Goal: Find specific page/section: Find specific page/section

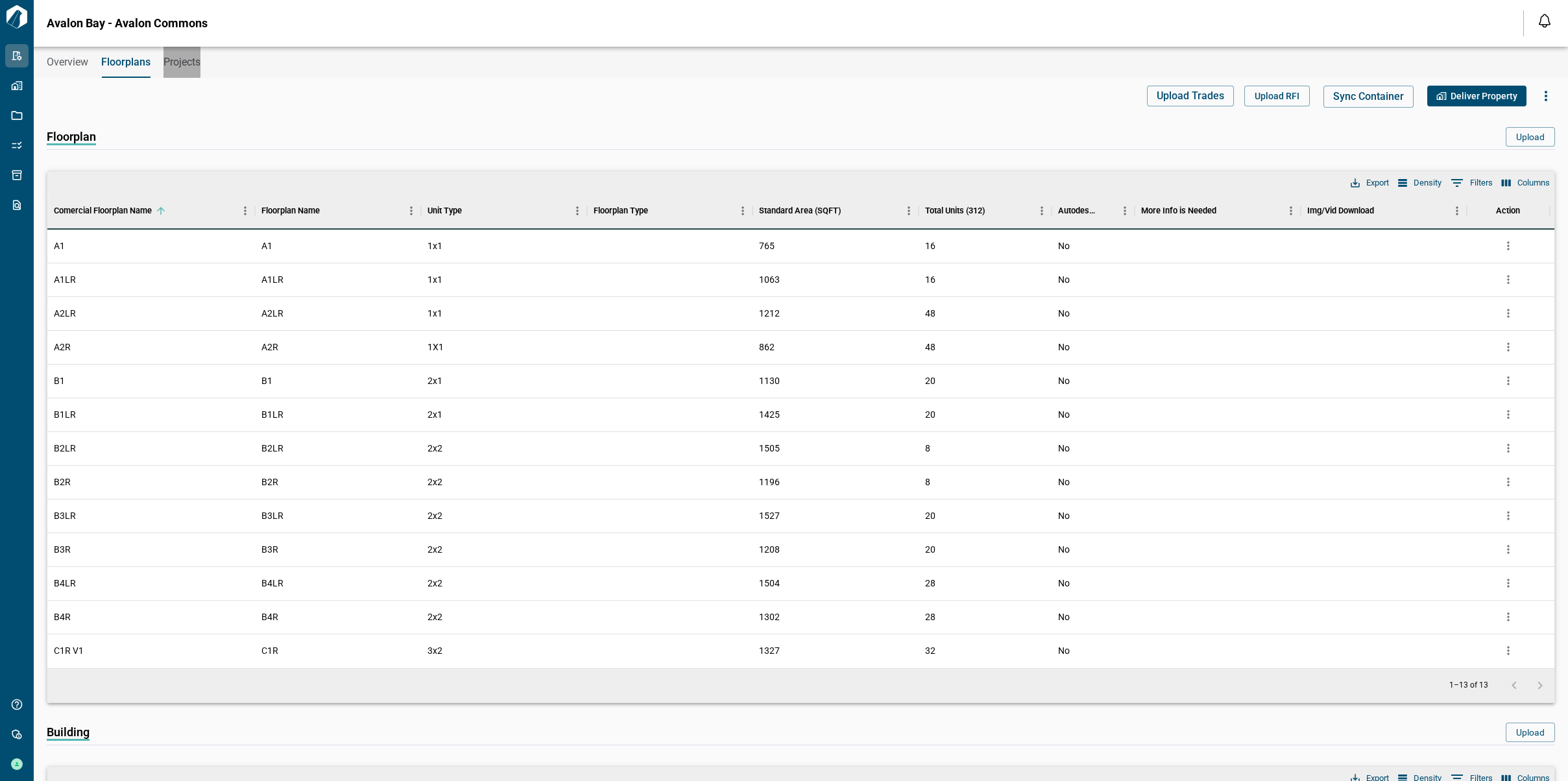
click at [180, 61] on span "Projects" at bounding box center [182, 62] width 37 height 13
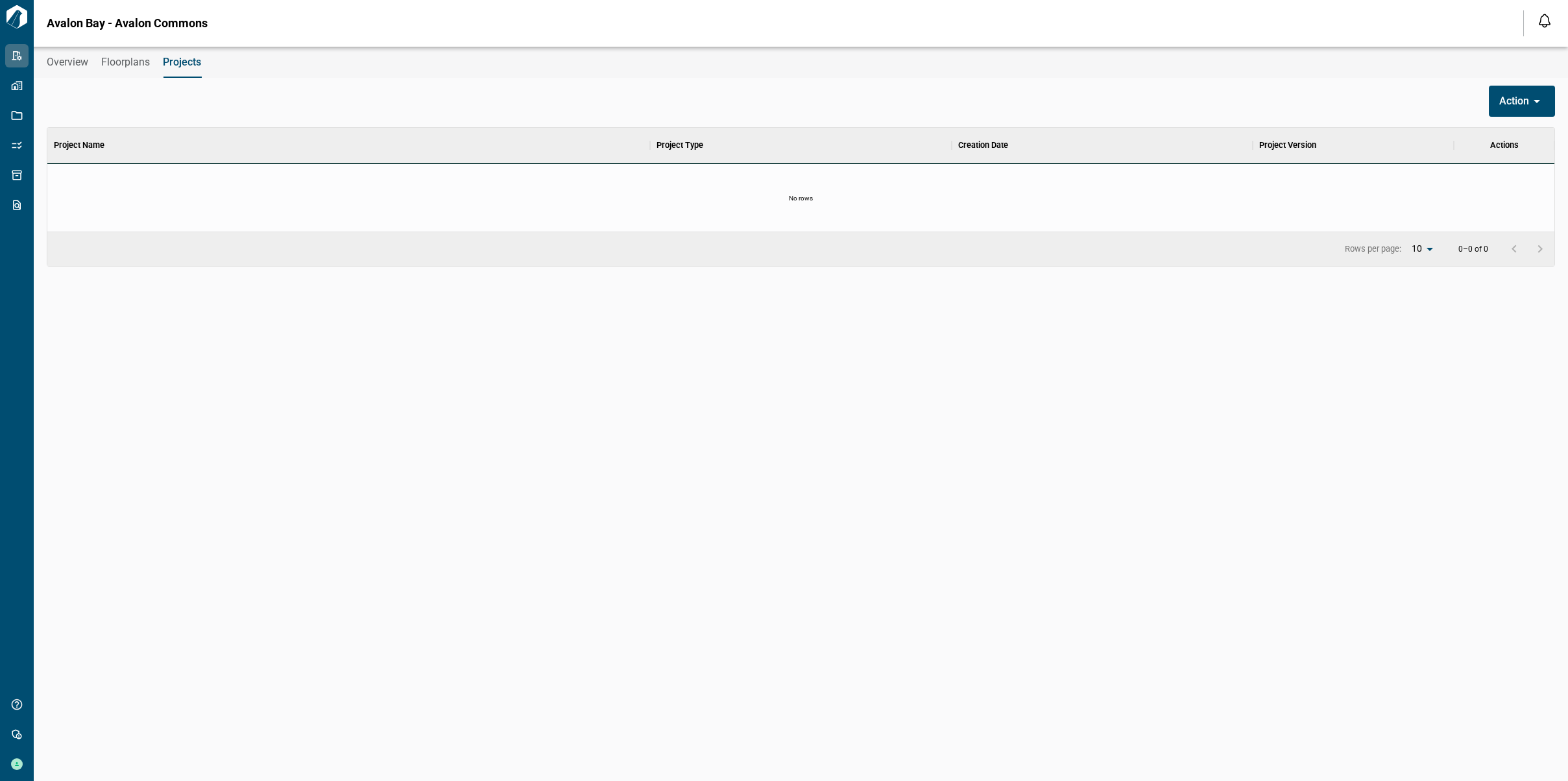
scroll to position [91, 1502]
drag, startPoint x: 137, startPoint y: 64, endPoint x: 119, endPoint y: 62, distance: 18.1
click at [137, 63] on span "Floorplans" at bounding box center [125, 62] width 49 height 13
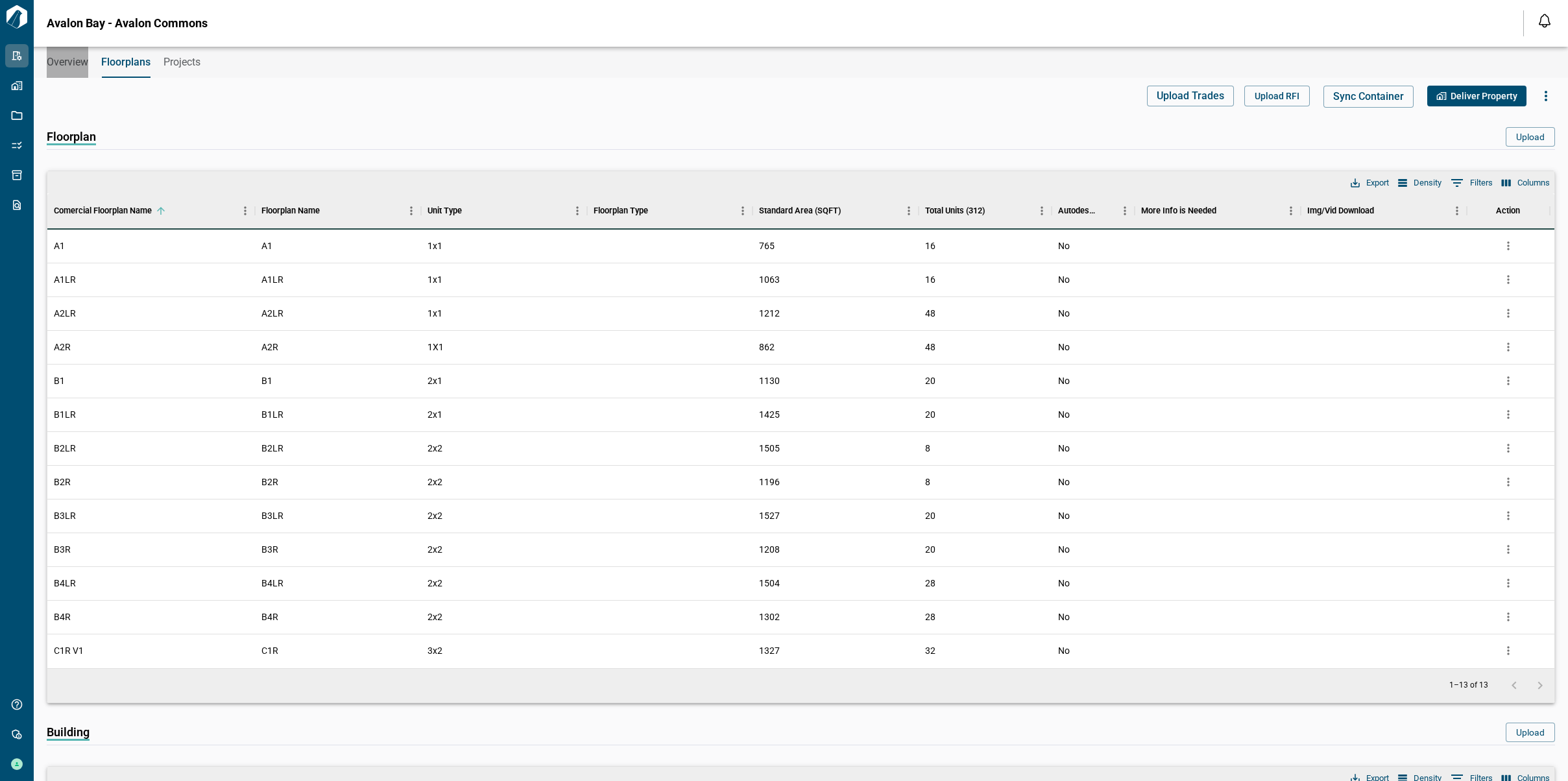
click at [67, 53] on button "Overview" at bounding box center [68, 63] width 41 height 31
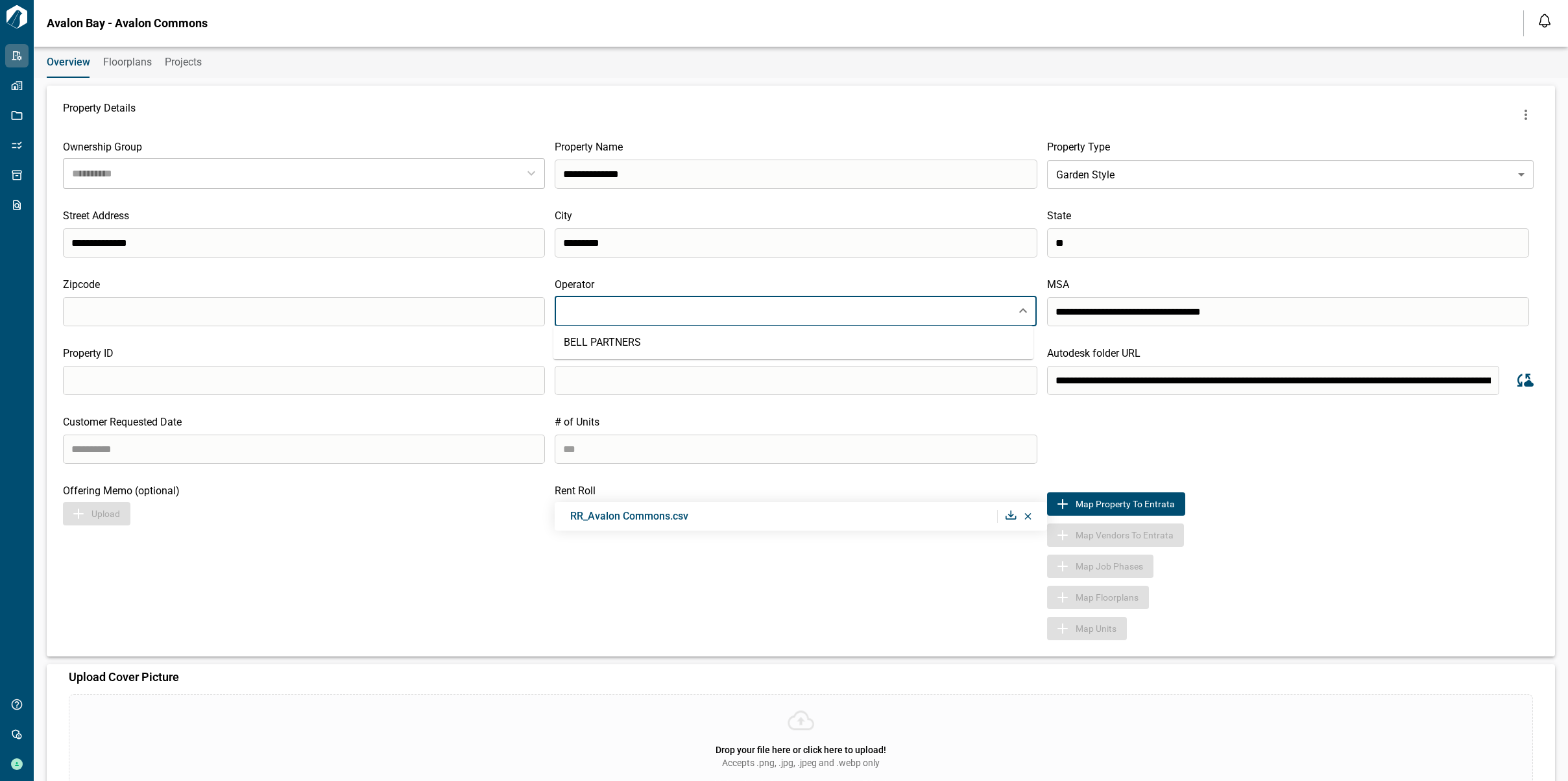
click at [721, 307] on input "text" at bounding box center [783, 310] width 445 height 19
click at [409, 580] on div "Offering Memo (optional) Upload" at bounding box center [308, 562] width 491 height 156
click at [126, 63] on span "Floorplans" at bounding box center [127, 62] width 49 height 13
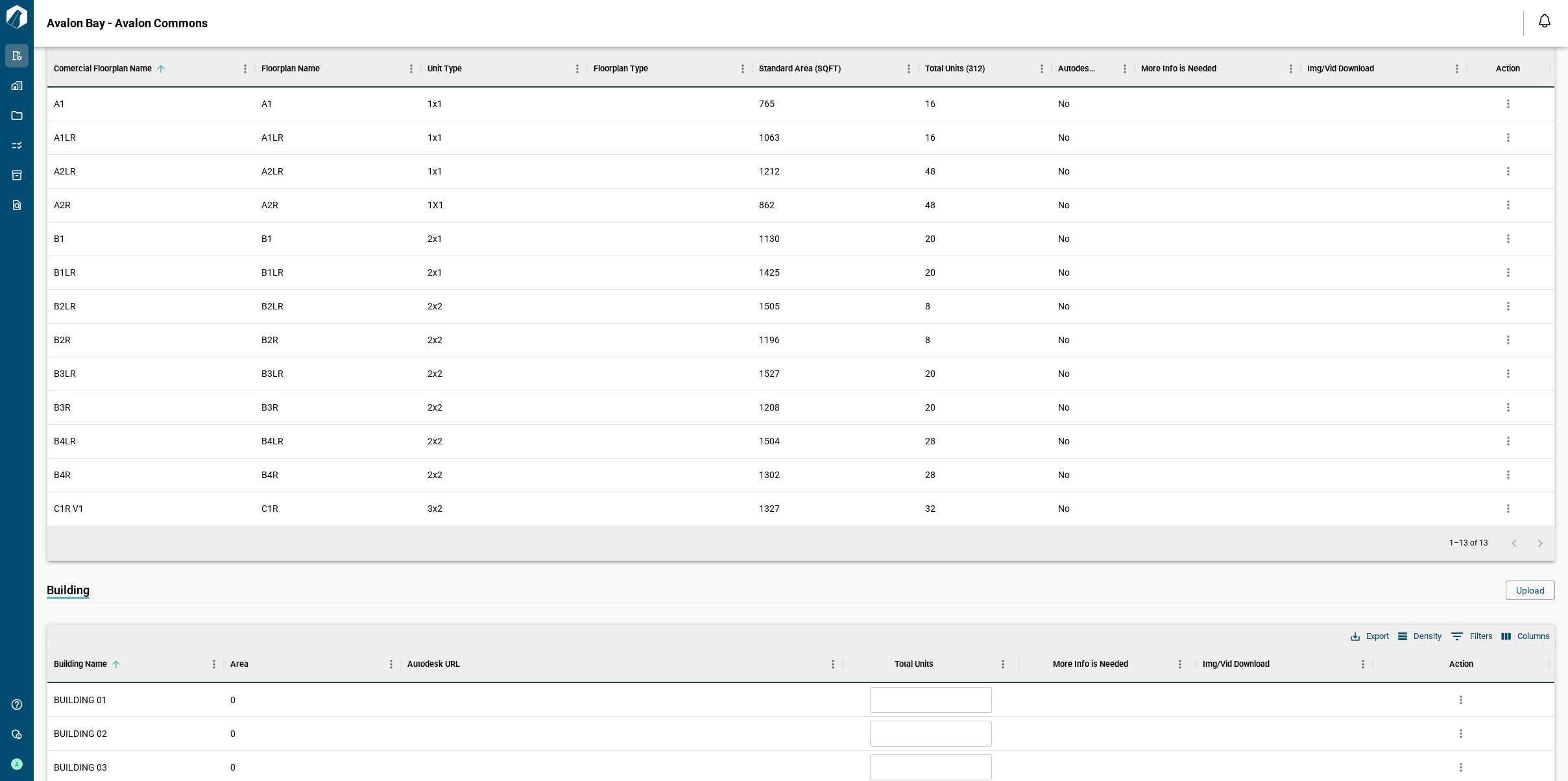
scroll to position [91, 0]
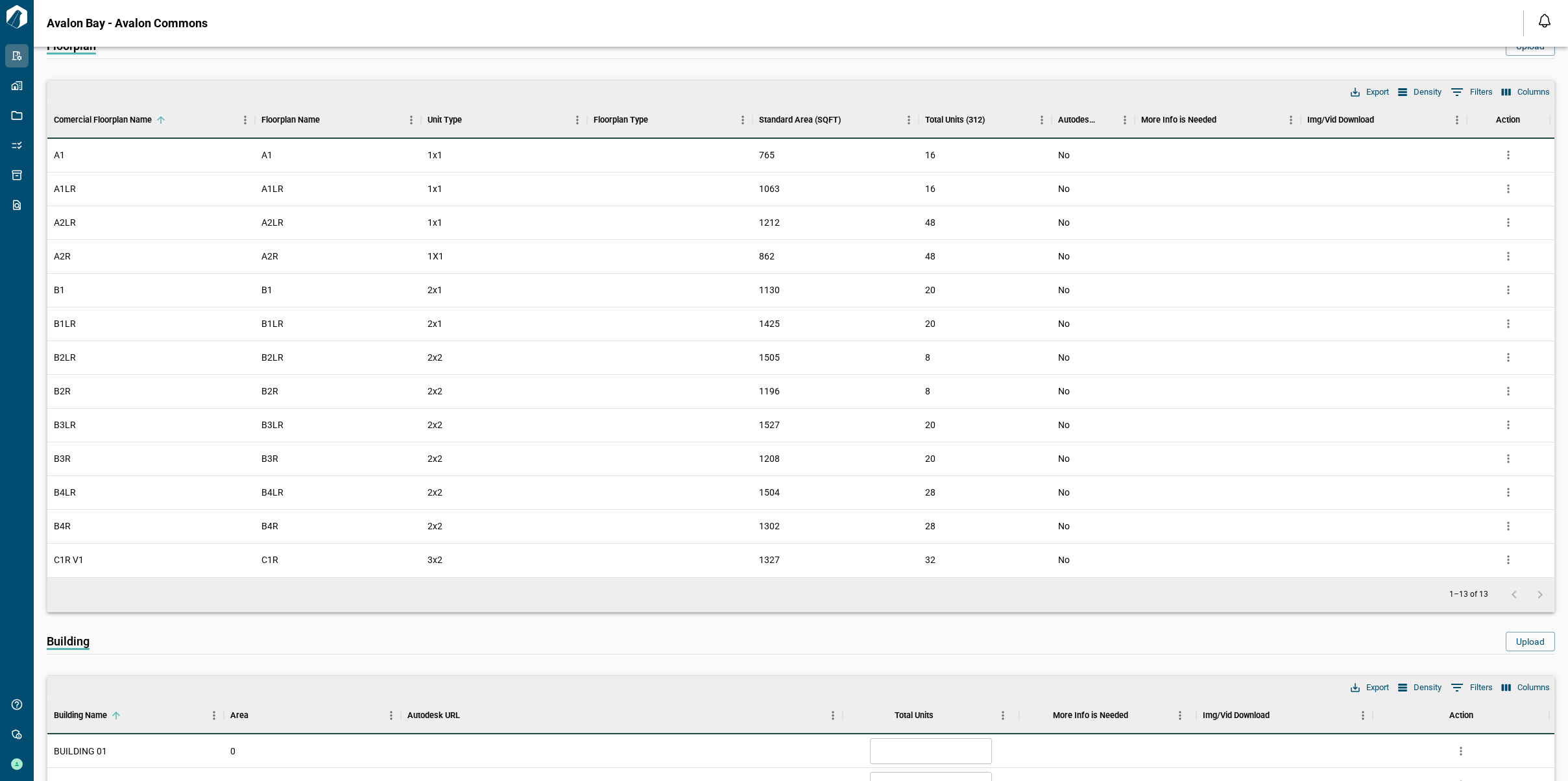
click at [1533, 589] on div at bounding box center [1527, 595] width 52 height 26
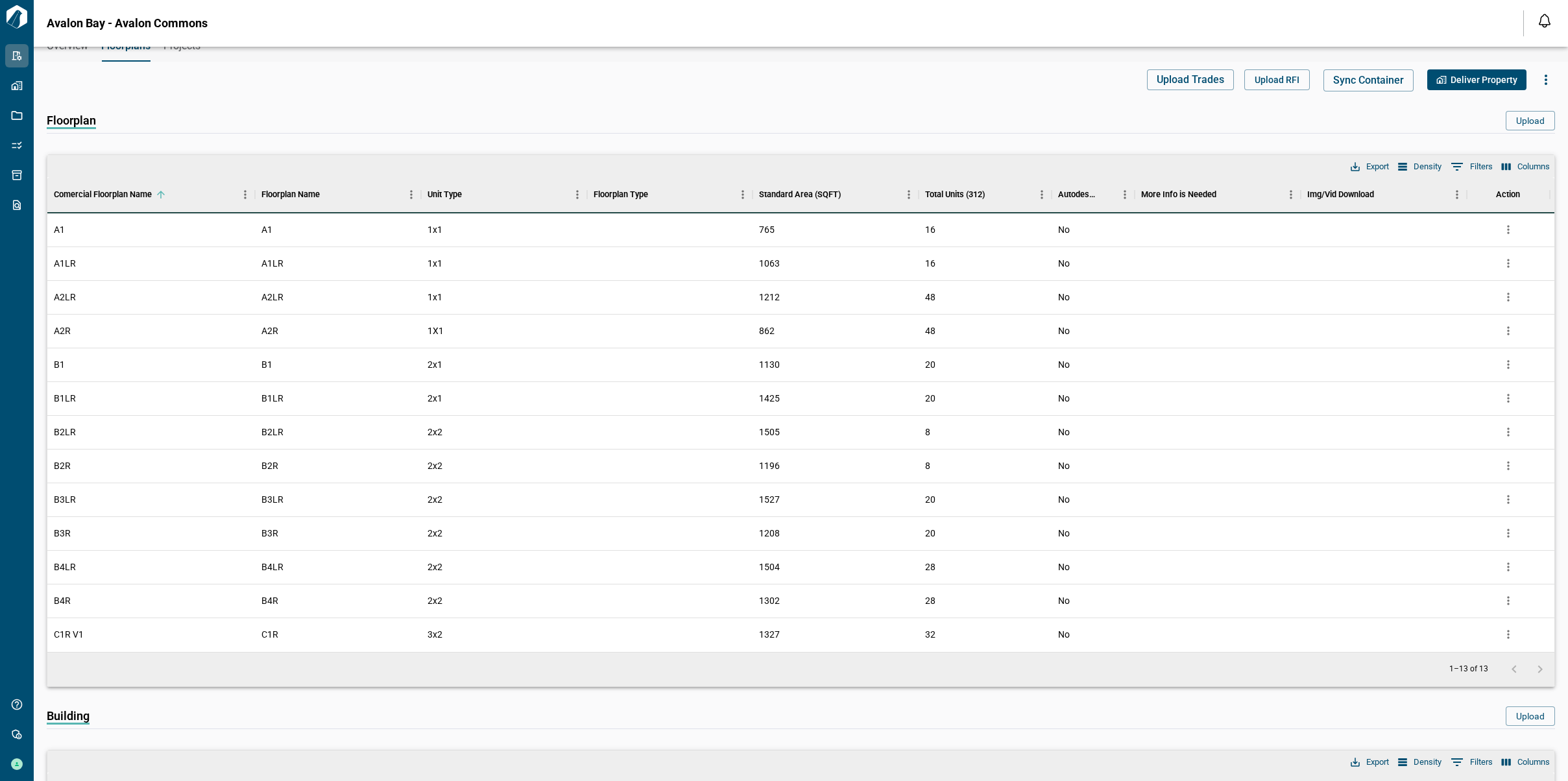
scroll to position [0, 0]
